Goal: Feedback & Contribution: Submit feedback/report problem

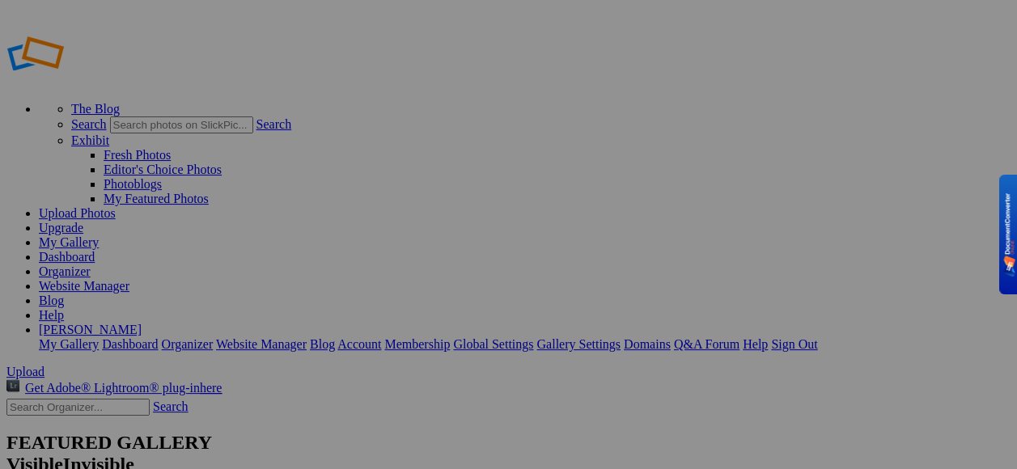
click at [64, 308] on link "Help" at bounding box center [51, 315] width 25 height 14
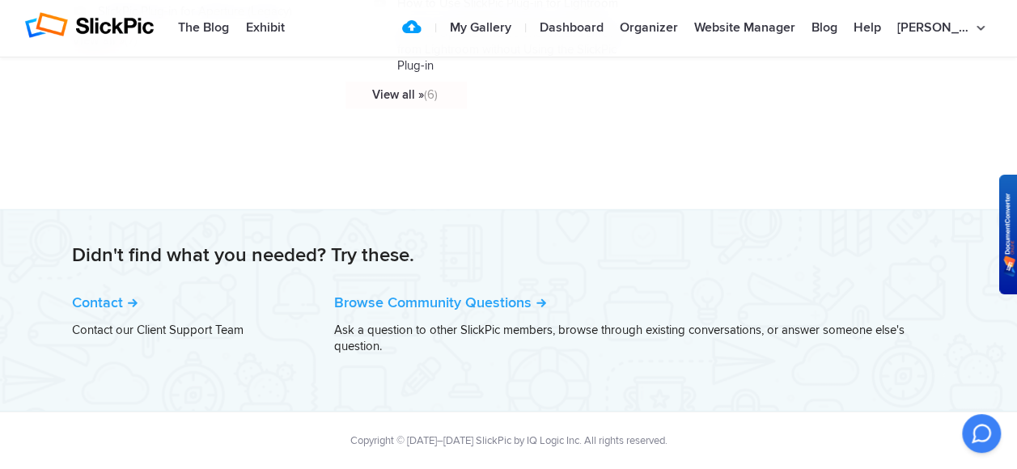
scroll to position [2159, 0]
click at [118, 299] on link "Contact" at bounding box center [105, 303] width 66 height 18
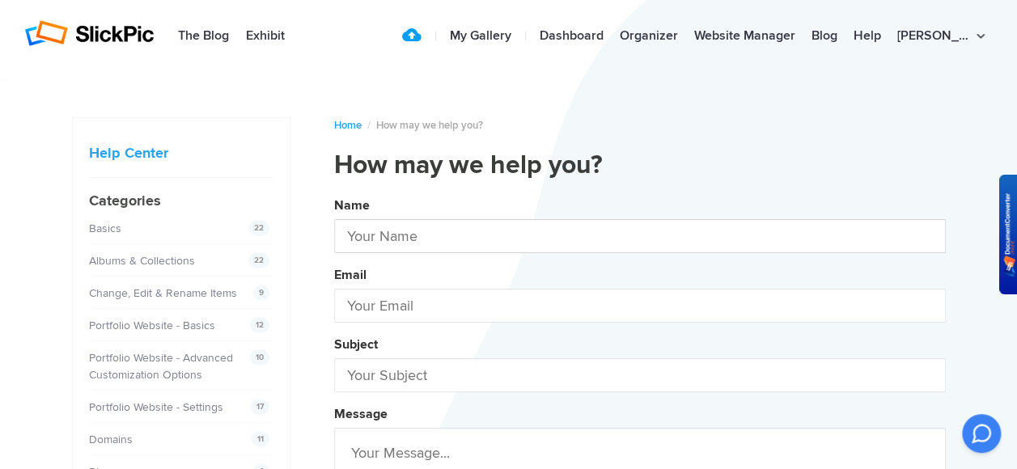
click at [451, 236] on input "text" at bounding box center [639, 236] width 611 height 34
type input "[PERSON_NAME]"
type input "[EMAIL_ADDRESS][DOMAIN_NAME]"
click at [548, 270] on div "Email bh6425@charter.net" at bounding box center [639, 291] width 611 height 61
click at [450, 381] on input "text" at bounding box center [639, 375] width 611 height 34
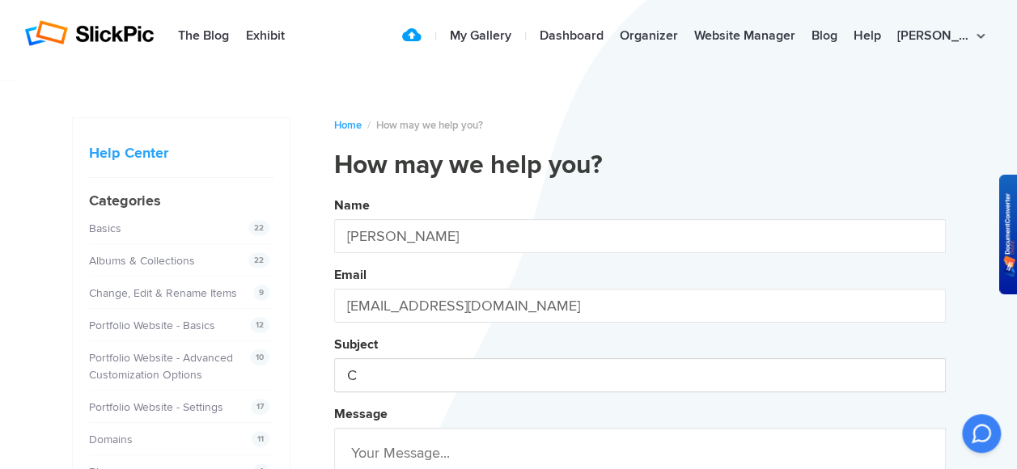
drag, startPoint x: 343, startPoint y: 370, endPoint x: 375, endPoint y: 374, distance: 32.5
click at [375, 374] on input "C" at bounding box center [639, 375] width 611 height 34
click at [334, 192] on button "Name Robert Hopp Email bh6425@charter.net Subject Album Message Attachments Sub…" at bounding box center [639, 438] width 611 height 493
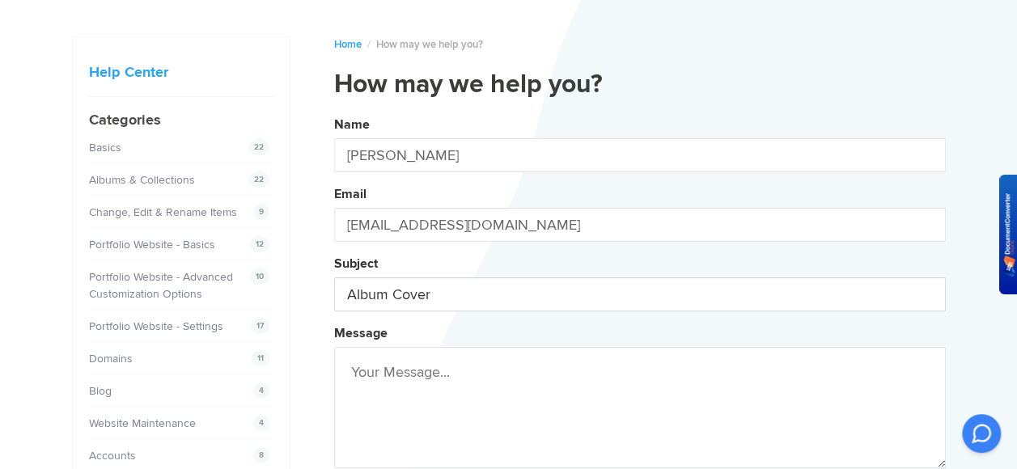
scroll to position [162, 0]
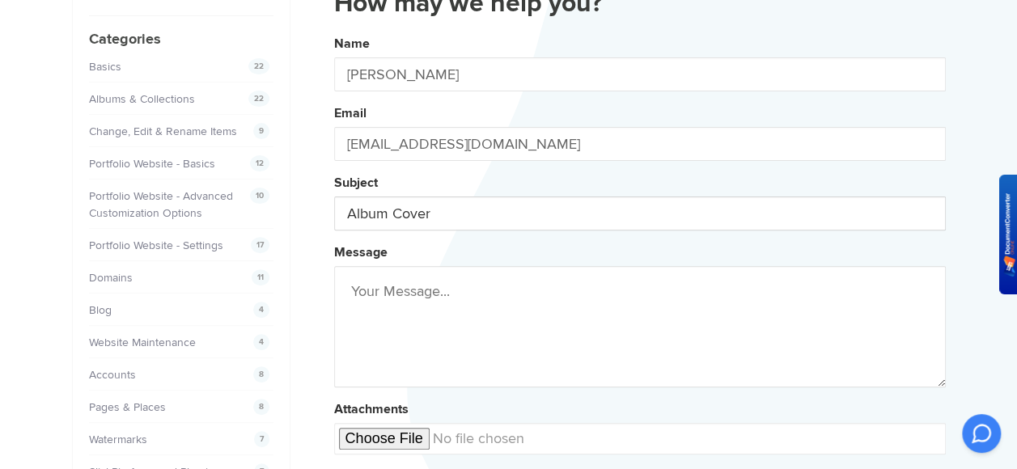
type input "Album Cover"
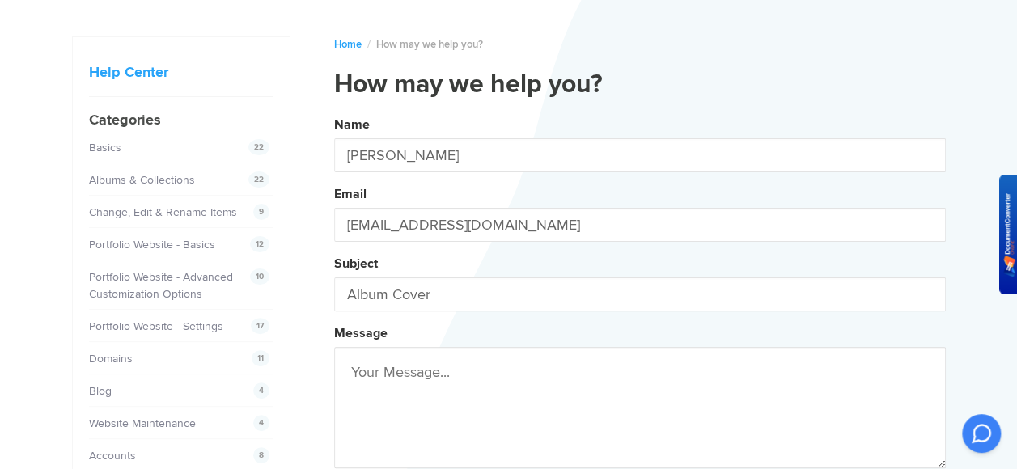
scroll to position [243, 0]
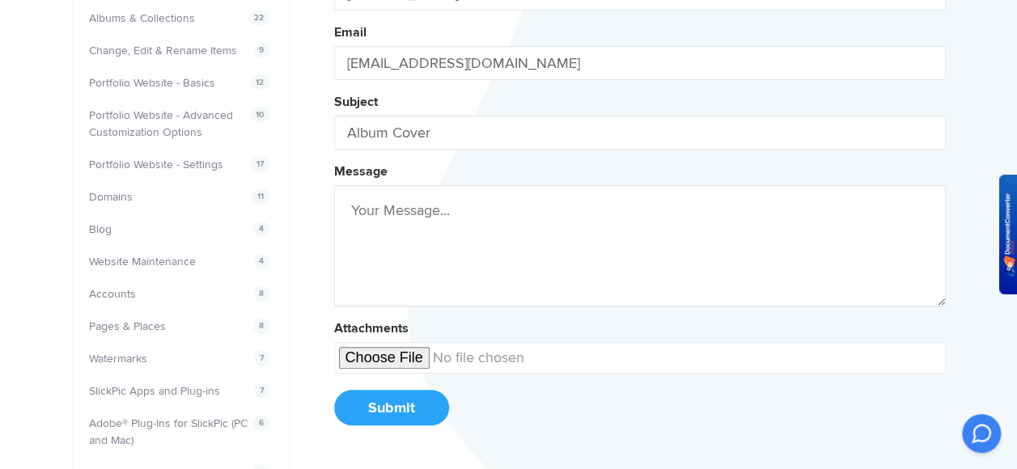
click at [438, 254] on textarea at bounding box center [639, 245] width 611 height 121
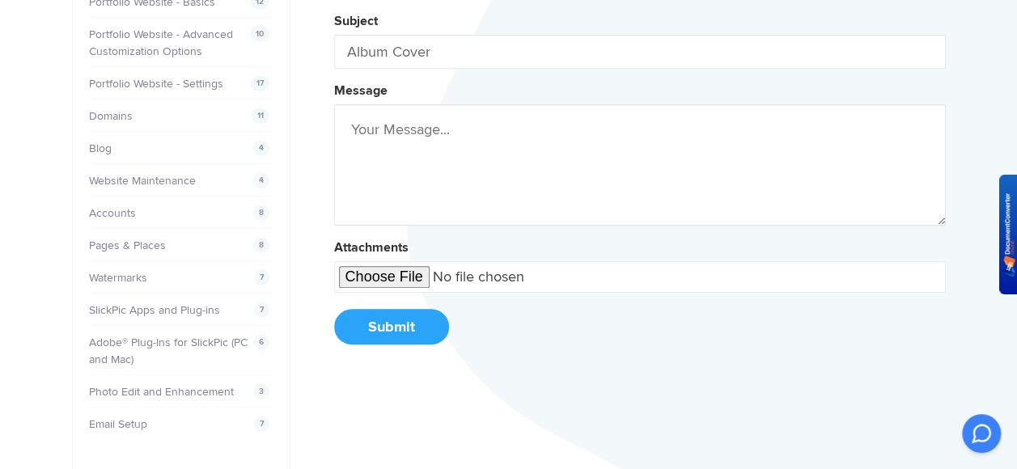
click at [412, 277] on input "file" at bounding box center [639, 277] width 611 height 32
drag, startPoint x: 491, startPoint y: 272, endPoint x: 463, endPoint y: 342, distance: 75.8
click at [463, 342] on form "Name Robert Hopp Email bh6425@charter.net Subject Album Cover Message Attachmen…" at bounding box center [639, 106] width 611 height 477
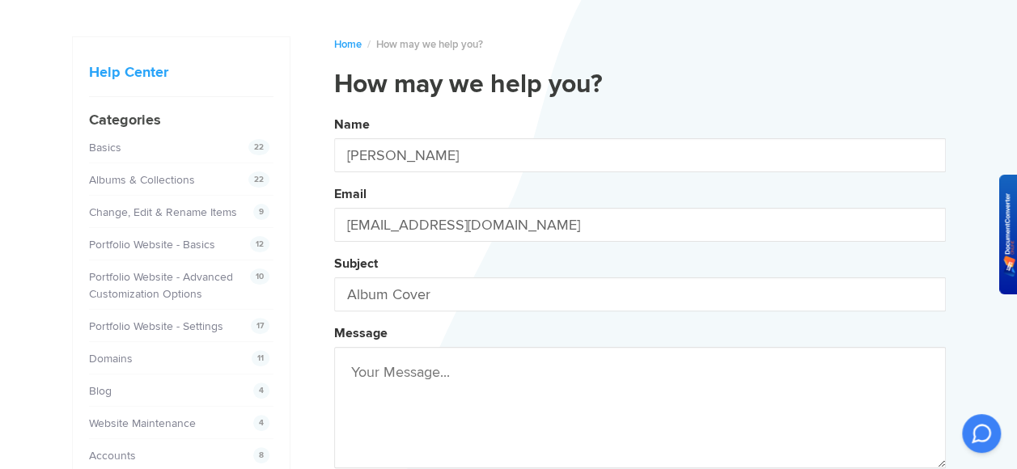
scroll to position [0, 0]
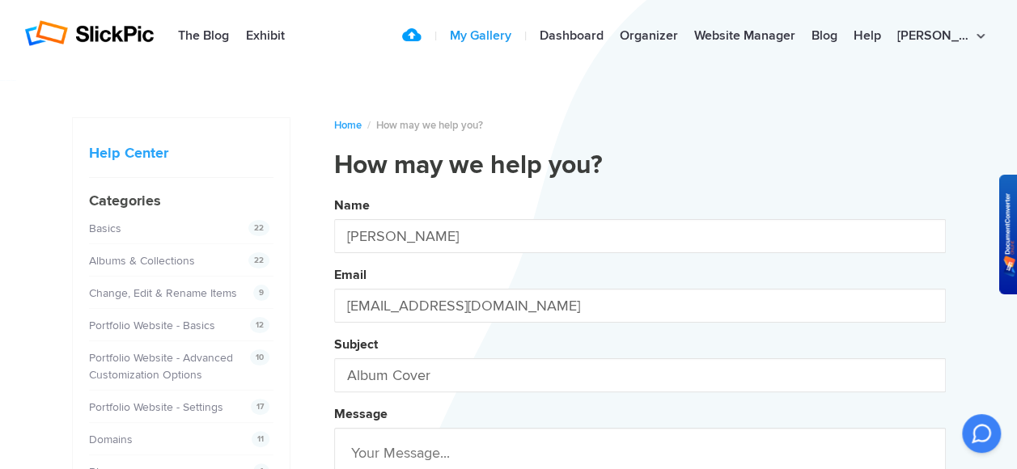
click at [506, 36] on link "My Gallery" at bounding box center [481, 36] width 78 height 32
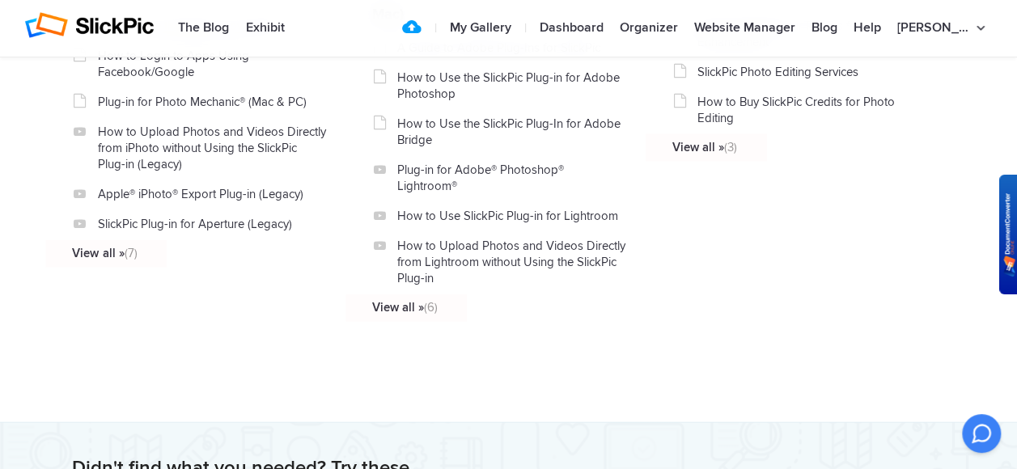
scroll to position [2159, 0]
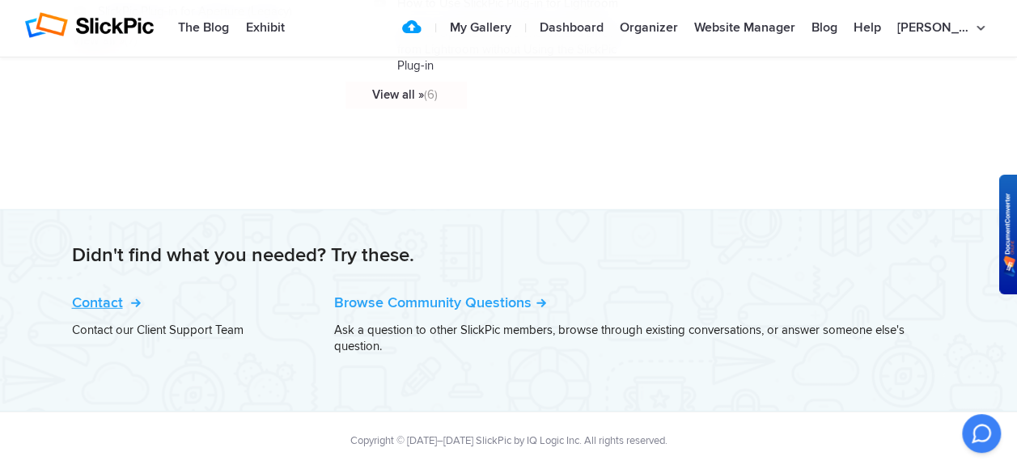
click at [100, 296] on link "Contact" at bounding box center [105, 303] width 66 height 18
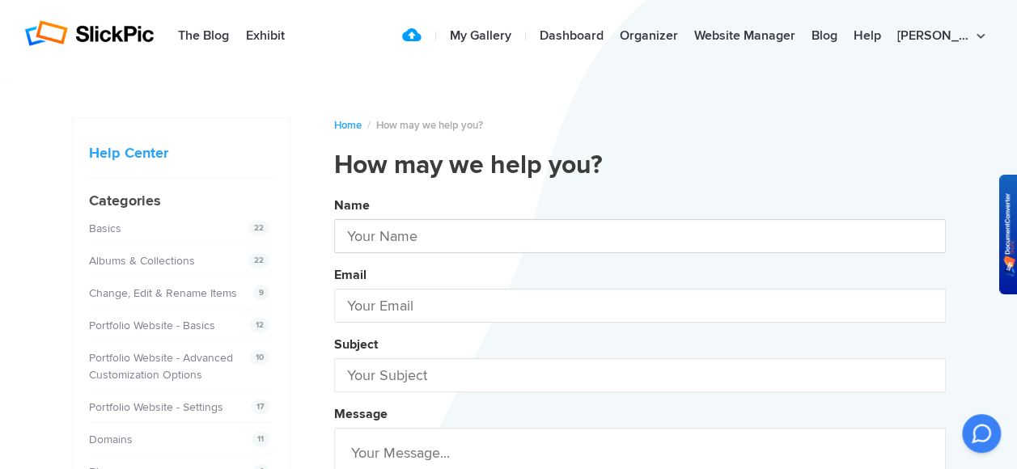
click at [511, 233] on input "text" at bounding box center [639, 236] width 611 height 34
type input "[PERSON_NAME]"
type input "[EMAIL_ADDRESS][DOMAIN_NAME]"
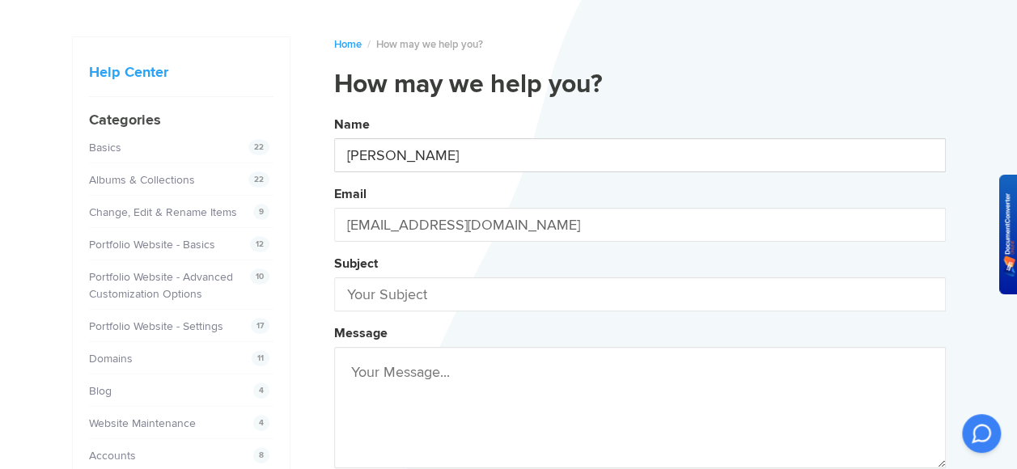
scroll to position [162, 0]
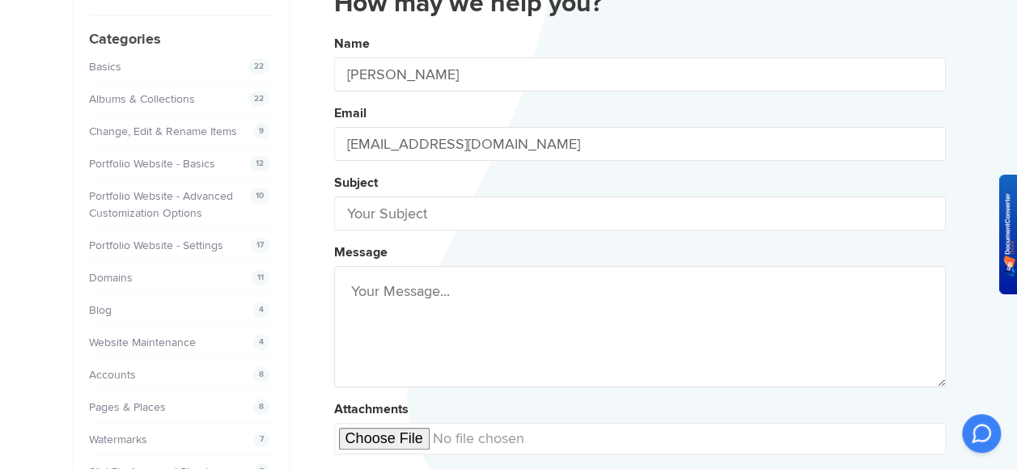
click at [583, 340] on textarea at bounding box center [639, 326] width 611 height 121
click at [505, 247] on div "Message" at bounding box center [639, 313] width 611 height 149
click at [440, 247] on div "Message" at bounding box center [639, 313] width 611 height 149
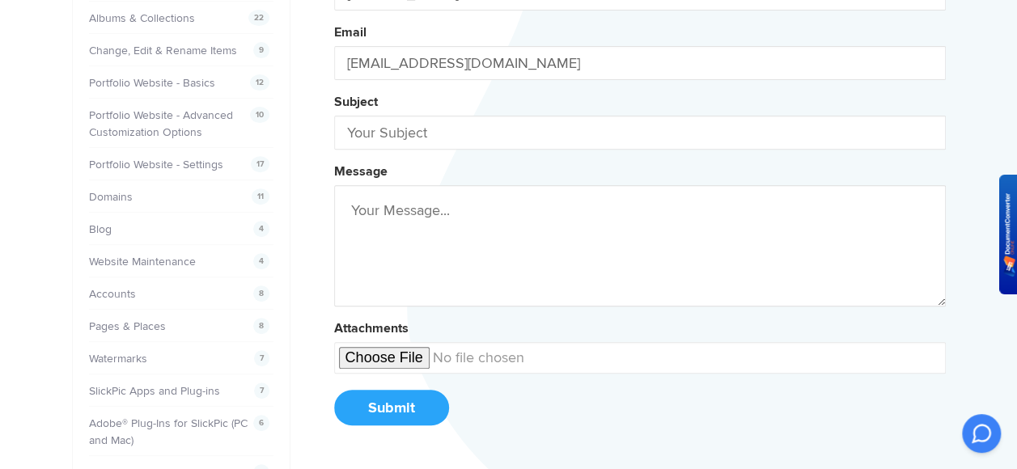
scroll to position [0, 0]
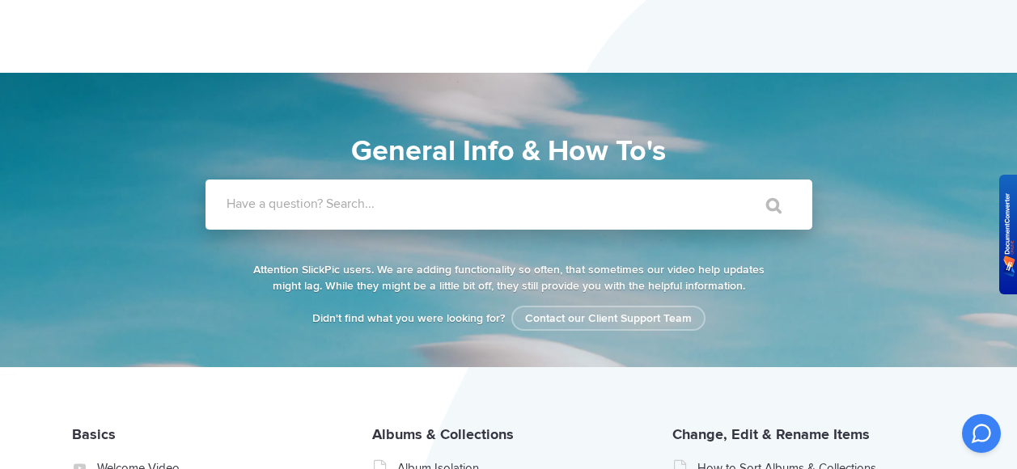
scroll to position [2159, 0]
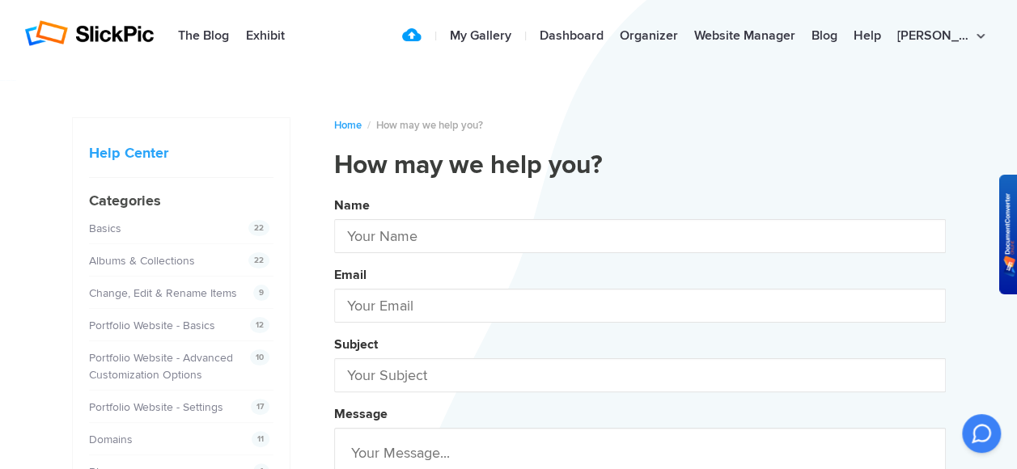
type input "[PERSON_NAME]"
type input "[EMAIL_ADDRESS][DOMAIN_NAME]"
click at [480, 412] on div "Message" at bounding box center [639, 474] width 611 height 149
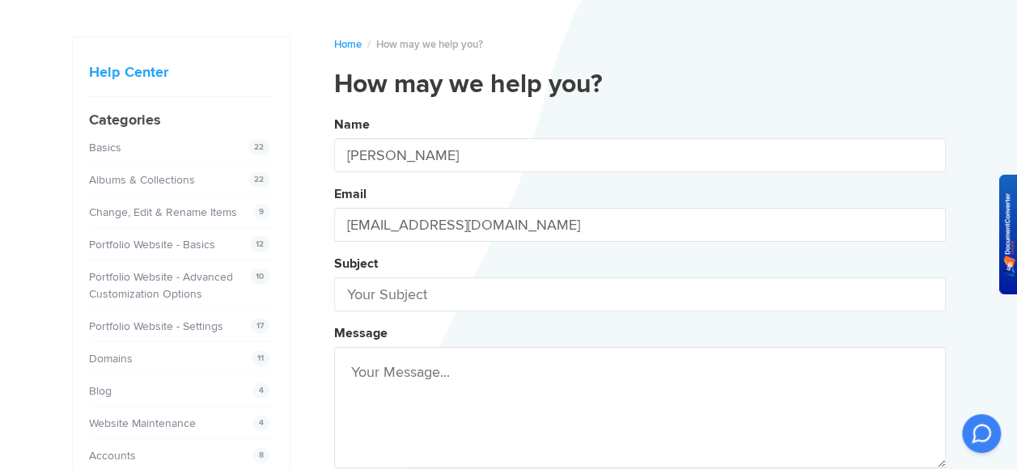
paste textarea "https://roberthopp.slickpic.com/albums/Biltmore-Estate/?wallpaper"
type textarea "https://roberthopp.slickpic.com/albums/Biltmore-Estate/?wallpaper"
click at [696, 302] on input "text" at bounding box center [639, 294] width 611 height 34
click at [334, 111] on button "Name Robert Hopp Email bh6425@charter.net Subject Album Message https://roberth…" at bounding box center [639, 357] width 611 height 493
type input "Album Cover"
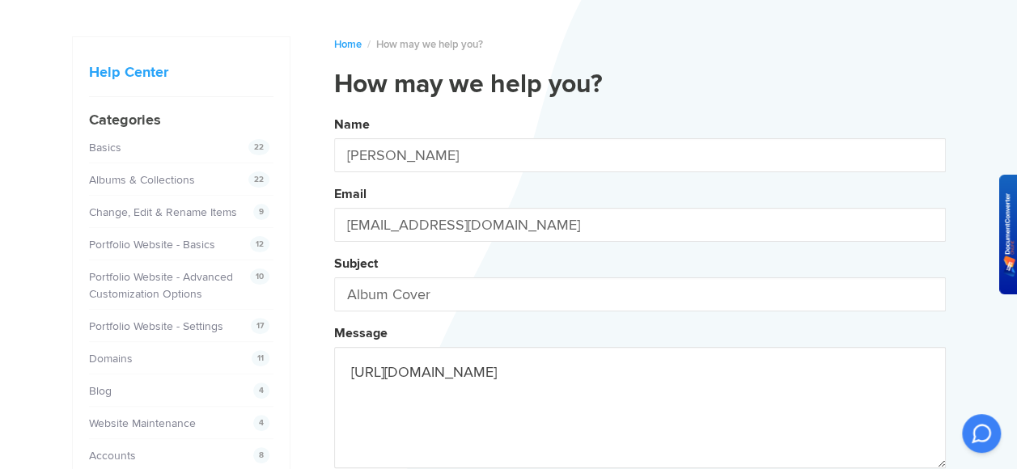
click at [632, 430] on textarea "https://roberthopp.slickpic.com/albums/Biltmore-Estate/?wallpaper" at bounding box center [639, 407] width 611 height 121
click at [781, 376] on textarea "https://roberthopp.slickpic.com/albums/Biltmore-Estate/?wallpaper" at bounding box center [639, 407] width 611 height 121
drag, startPoint x: 349, startPoint y: 368, endPoint x: 781, endPoint y: 370, distance: 432.7
click at [781, 370] on textarea "https://roberthopp.slickpic.com/albums/Biltmore-Estate/?wallpaper" at bounding box center [639, 407] width 611 height 121
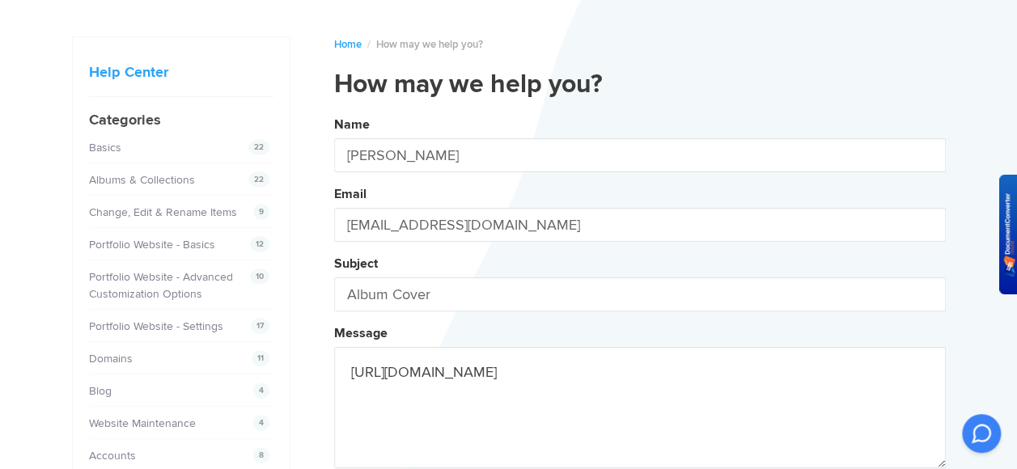
click at [775, 376] on textarea "https://roberthopp.slickpic.com/albums/Biltmore-Estate/?wallpaper" at bounding box center [639, 407] width 611 height 121
click at [759, 379] on textarea "https://roberthopp.slickpic.com/albums/Biltmore-Estate/?wallpaper" at bounding box center [639, 407] width 611 height 121
click at [773, 370] on textarea "https://roberthopp.slickpic.com/albums/Biltmore-Estate/?wallpaper" at bounding box center [639, 407] width 611 height 121
drag, startPoint x: 349, startPoint y: 366, endPoint x: 781, endPoint y: 364, distance: 431.9
click at [781, 364] on textarea "https://roberthopp.slickpic.com/albums/Biltmore-Estate/?wallpaper" at bounding box center [639, 407] width 611 height 121
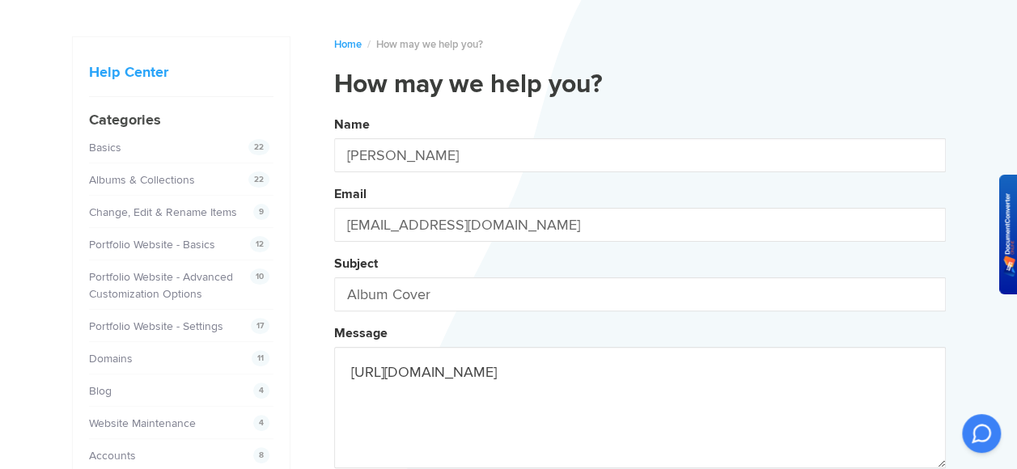
click at [781, 364] on textarea "https://roberthopp.slickpic.com/albums/Biltmore-Estate/?wallpaper" at bounding box center [639, 407] width 611 height 121
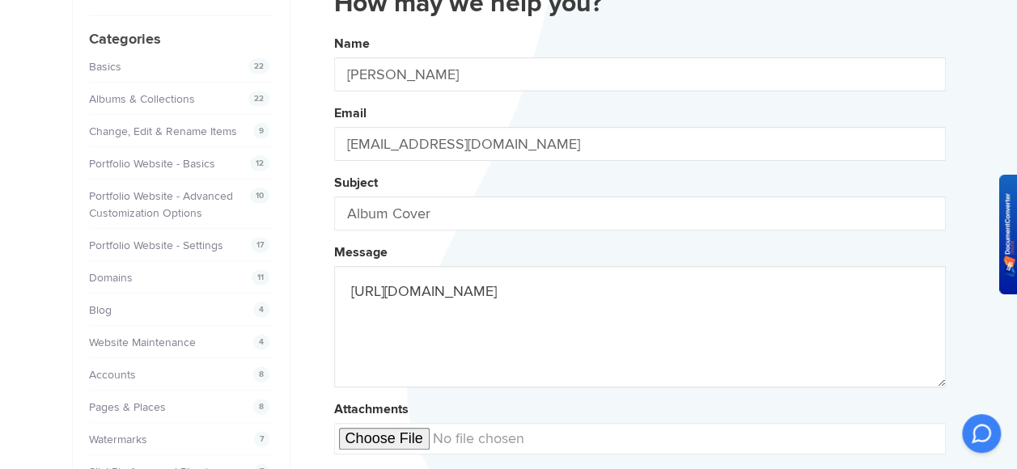
scroll to position [243, 0]
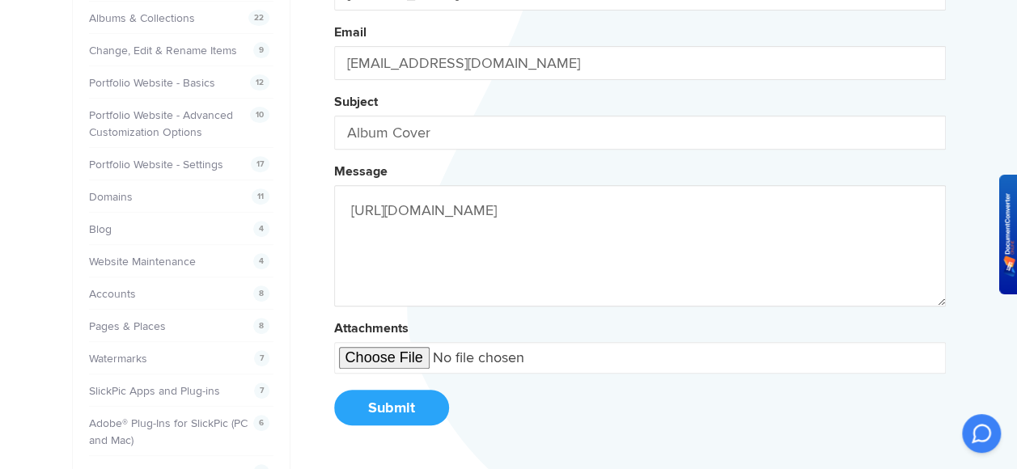
click at [410, 358] on input "file" at bounding box center [639, 358] width 611 height 32
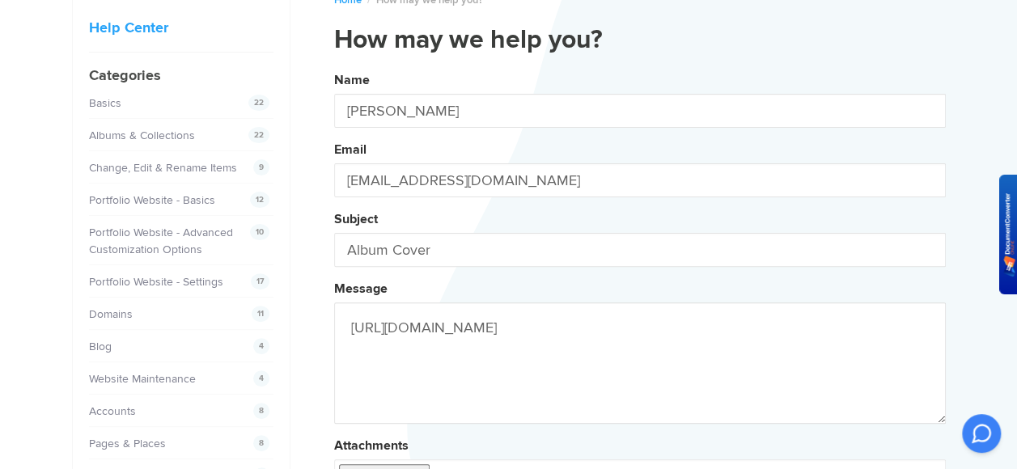
scroll to position [0, 0]
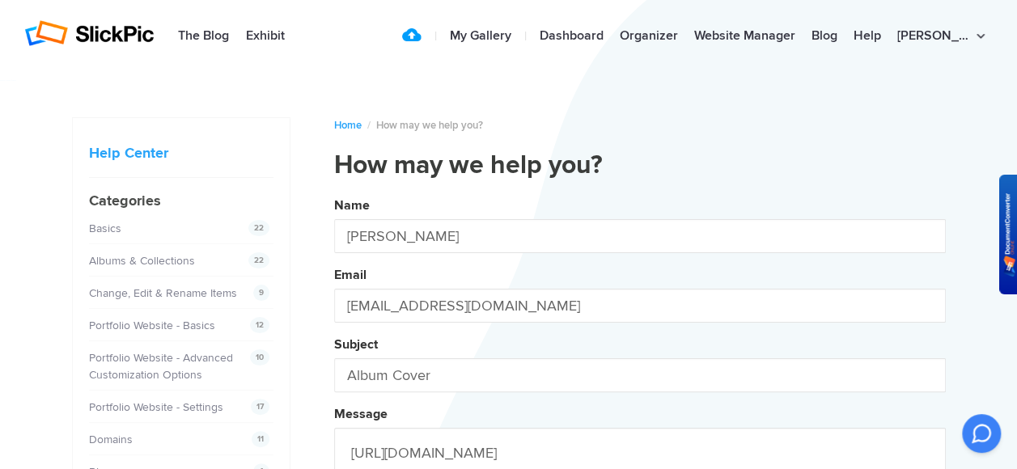
type input "C:\fakepath\Biltmore-Estate[1]"
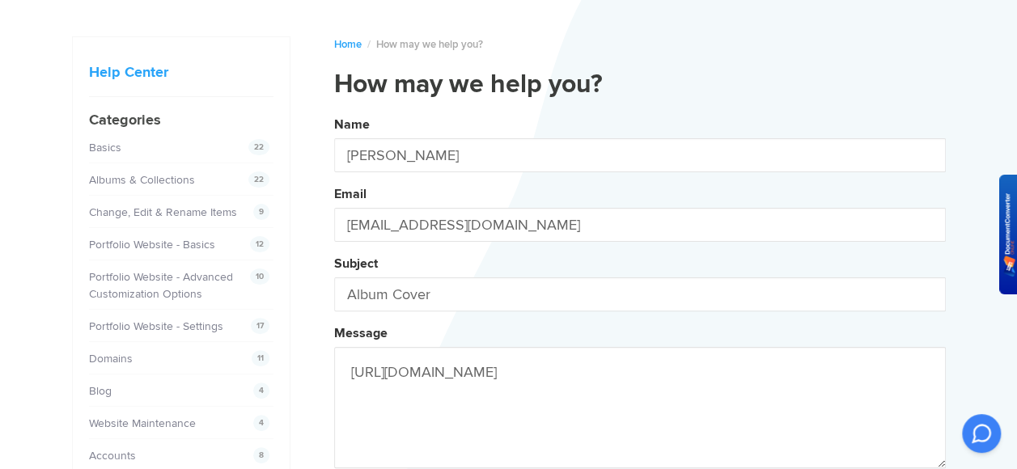
scroll to position [162, 0]
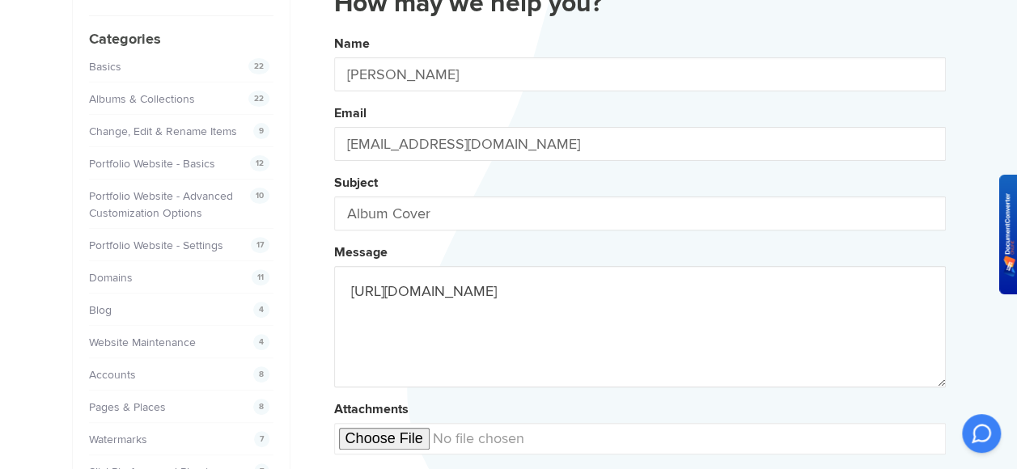
paste textarea "https://roberthopp.slickpic.com/albums/Biltmore-Estate/?wallpaper"
type textarea "https://roberthohttps://roberthopp.slickpic.com/albums/Biltmore-Estate/?wallpap…"
click at [740, 306] on textarea "https://roberthohttps://roberthopp.slickpic.com/albums/Biltmore-Estate/?wallpap…" at bounding box center [639, 326] width 611 height 121
drag, startPoint x: 740, startPoint y: 306, endPoint x: 730, endPoint y: 330, distance: 26.1
click at [730, 330] on textarea "https://roberthohttps://roberthopp.slickpic.com/albums/Biltmore-Estate/?wallpap…" at bounding box center [639, 326] width 611 height 121
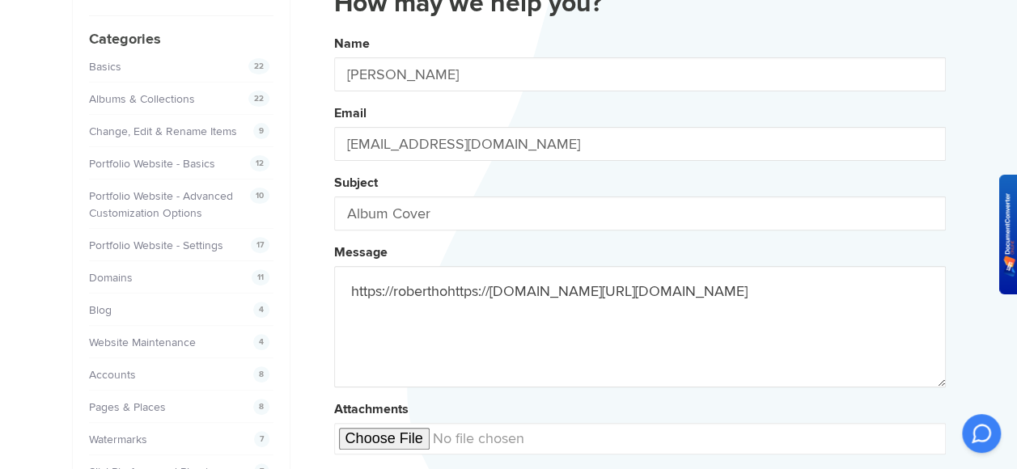
drag, startPoint x: 349, startPoint y: 286, endPoint x: 739, endPoint y: 304, distance: 390.2
click at [739, 304] on textarea "https://roberthohttps://roberthopp.slickpic.com/albums/Biltmore-Estate/?wallpap…" at bounding box center [639, 326] width 611 height 121
drag, startPoint x: 343, startPoint y: 288, endPoint x: 764, endPoint y: 315, distance: 421.5
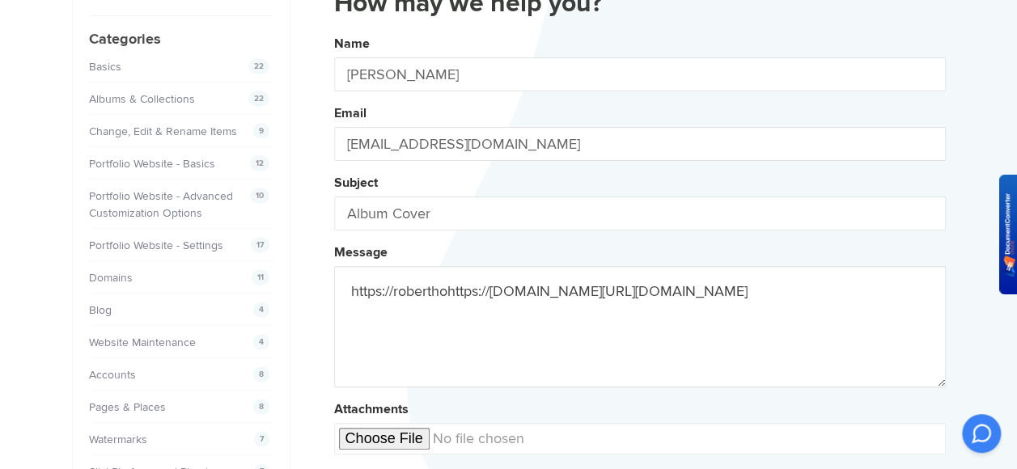
click at [764, 315] on textarea "https://roberthohttps://roberthopp.slickpic.com/albums/Biltmore-Estate/?wallpap…" at bounding box center [639, 326] width 611 height 121
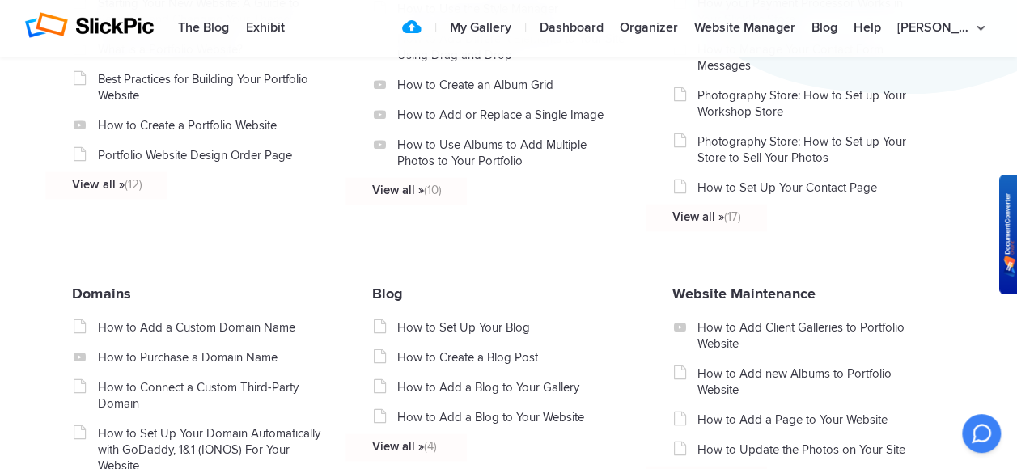
scroll to position [784, 0]
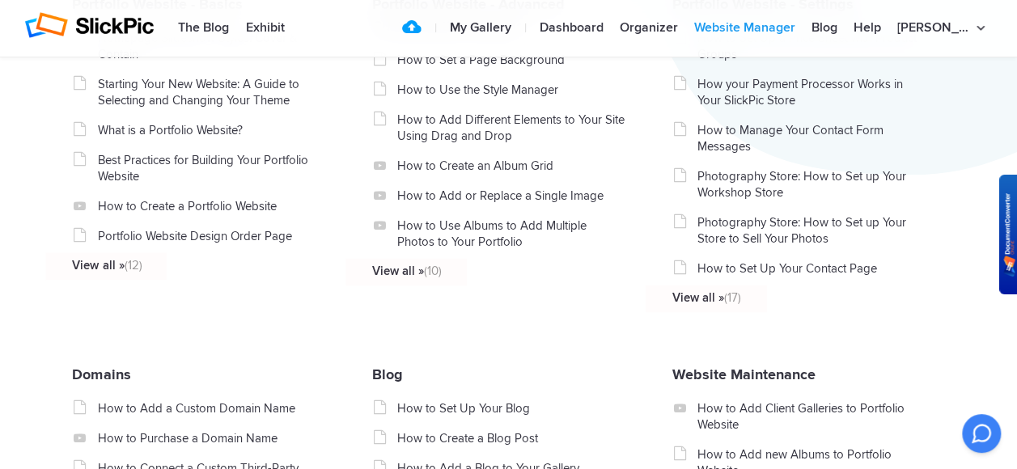
click at [776, 27] on link "Website Manager" at bounding box center [744, 28] width 117 height 32
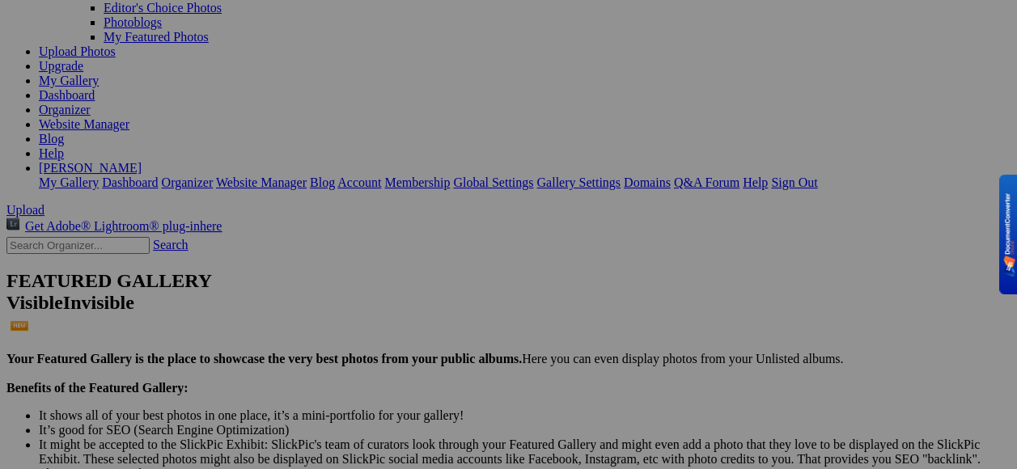
scroll to position [324, 0]
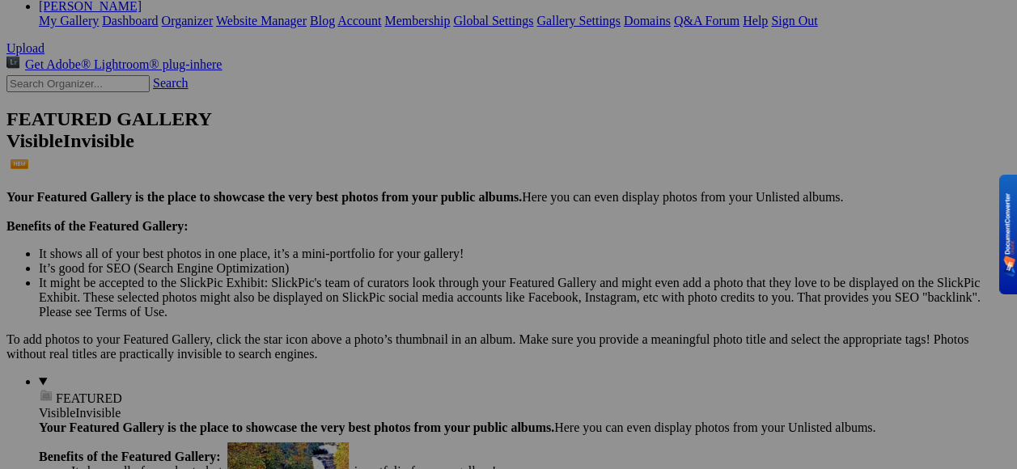
drag, startPoint x: 405, startPoint y: 260, endPoint x: 460, endPoint y: 260, distance: 55.0
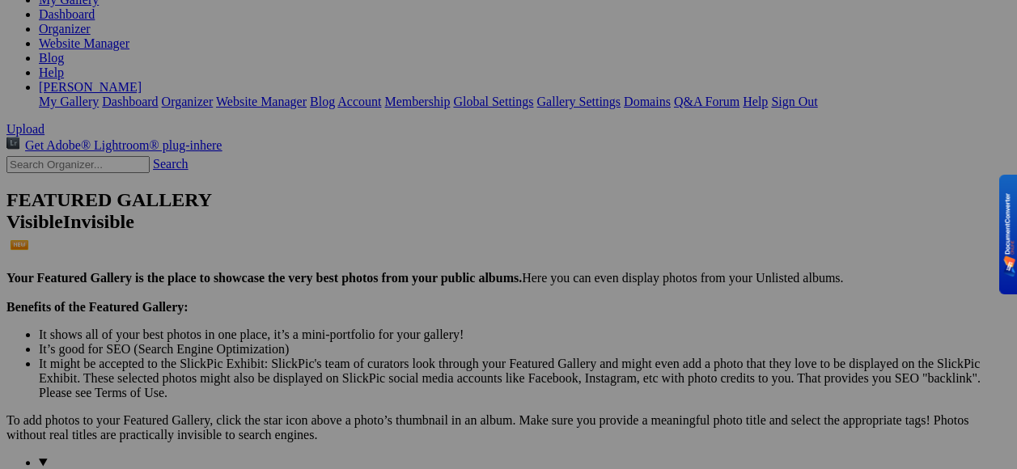
scroll to position [0, 0]
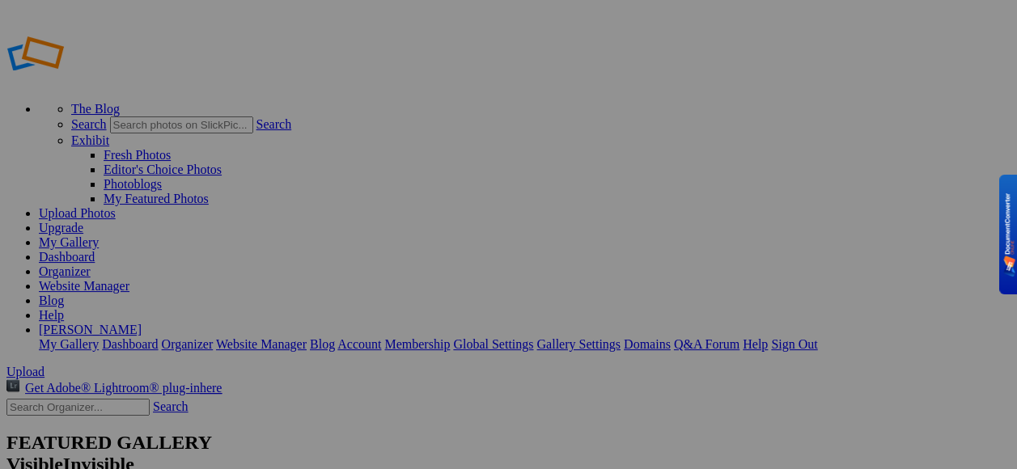
click at [768, 337] on link "Help" at bounding box center [754, 344] width 25 height 14
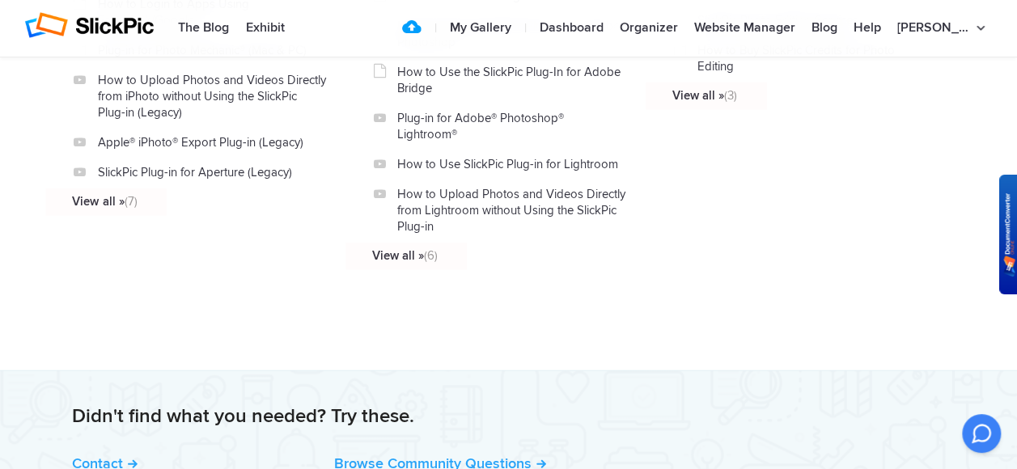
scroll to position [2159, 0]
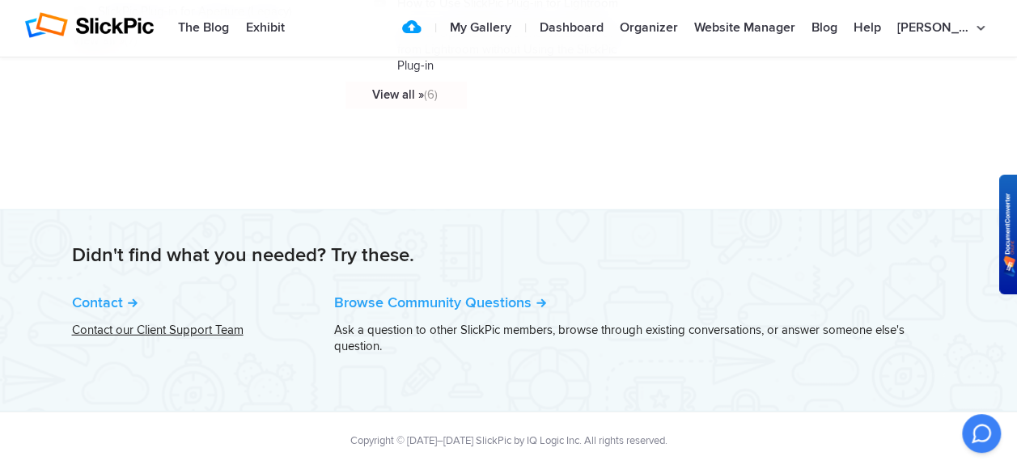
click at [163, 326] on link "Contact our Client Support Team" at bounding box center [157, 330] width 171 height 15
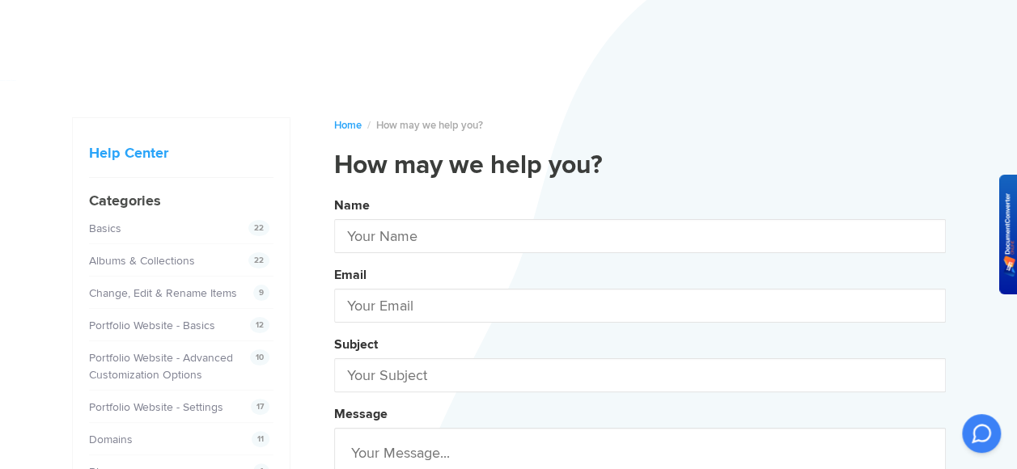
scroll to position [162, 0]
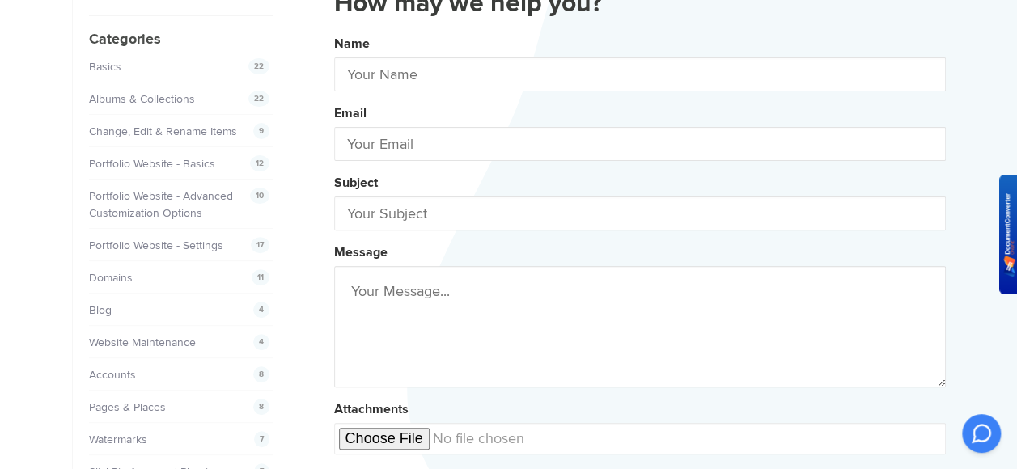
type input "[PERSON_NAME]"
type input "bh6425@charter.net"
paste textarea "https://www.slickpic.com/img/common/album_sample.png"
type textarea "https://www.slickpic.com/img/common/album_sample.pnghttps://www.slickpic.com/im…"
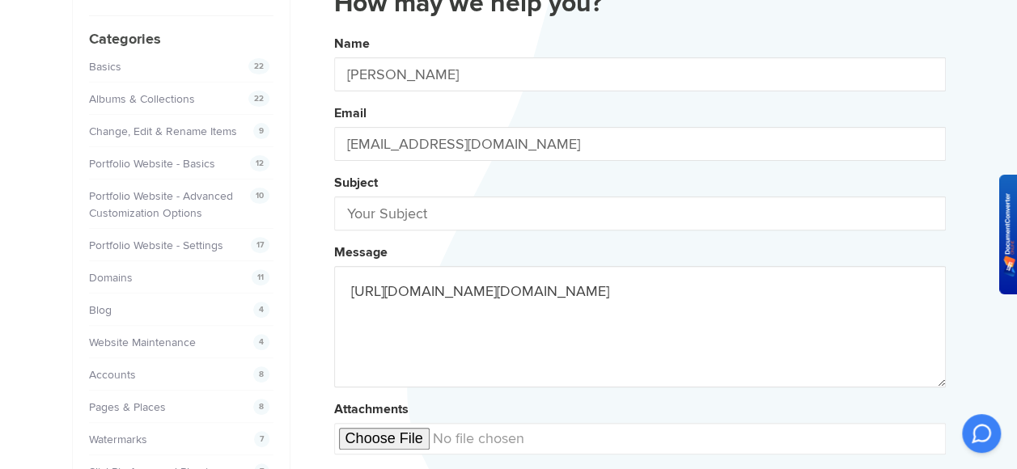
drag, startPoint x: 349, startPoint y: 289, endPoint x: 522, endPoint y: 307, distance: 174.1
click at [522, 307] on textarea "https://www.slickpic.com/img/common/album_sample.pnghttps://www.slickpic.com/im…" at bounding box center [639, 326] width 611 height 121
click at [516, 306] on textarea "https://www.slickpic.com/img/common/album_sample.pnghttps://www.slickpic.com/im…" at bounding box center [639, 326] width 611 height 121
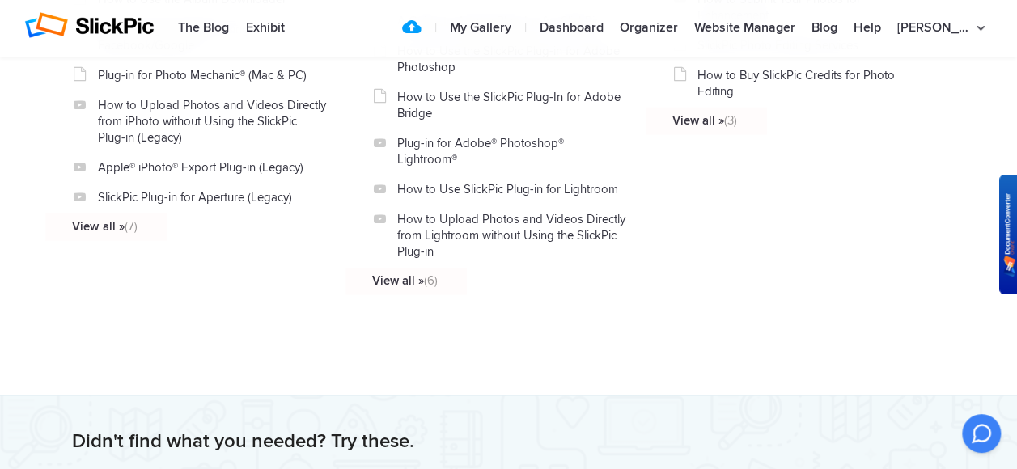
scroll to position [1754, 0]
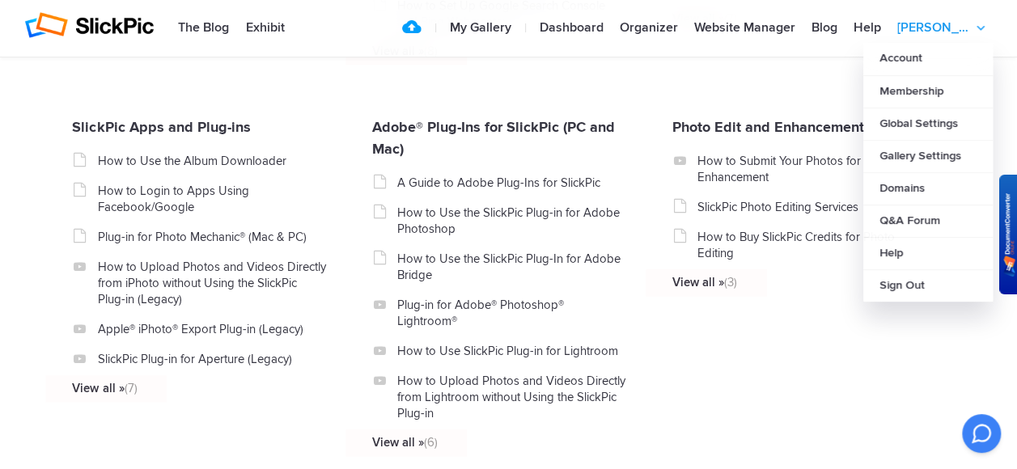
click at [940, 27] on link "[PERSON_NAME]" at bounding box center [941, 28] width 104 height 32
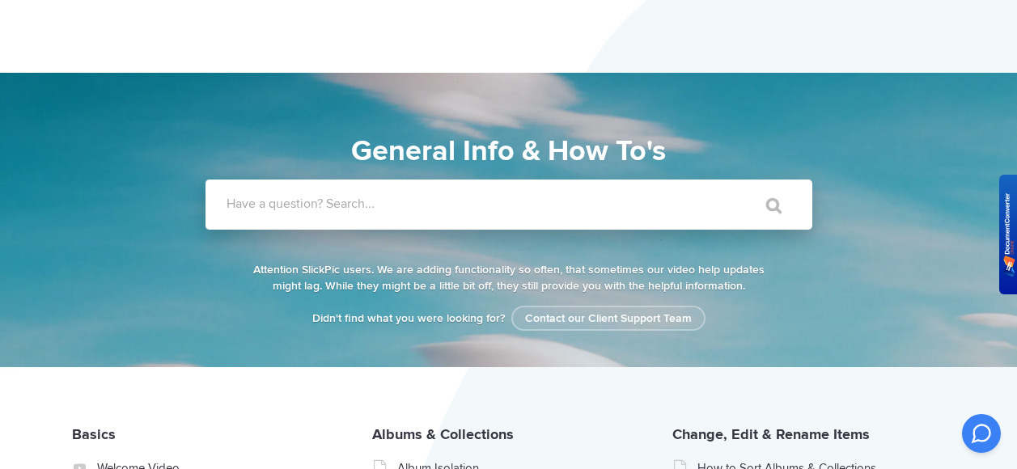
scroll to position [1754, 0]
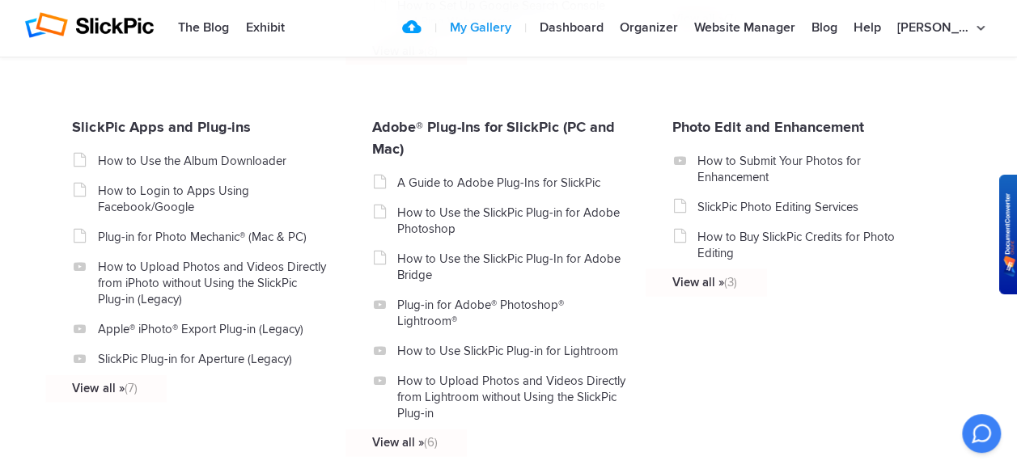
click at [519, 32] on link "My Gallery" at bounding box center [481, 28] width 78 height 32
